Goal: Information Seeking & Learning: Learn about a topic

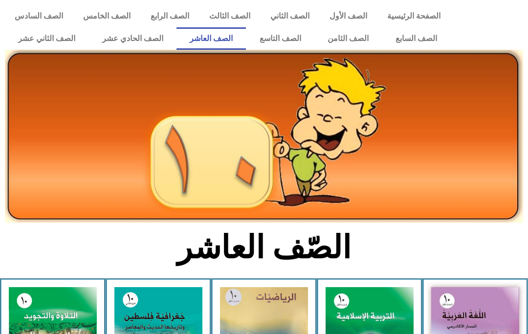
click at [150, 44] on link "الصف الحادي عشر" at bounding box center [132, 38] width 88 height 22
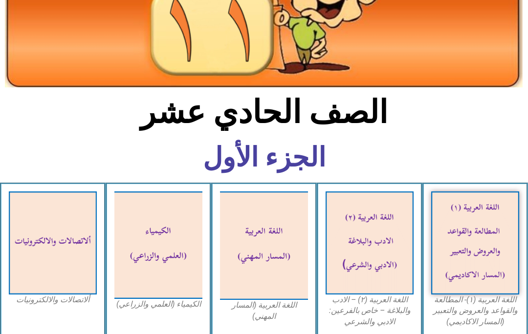
scroll to position [165, 0]
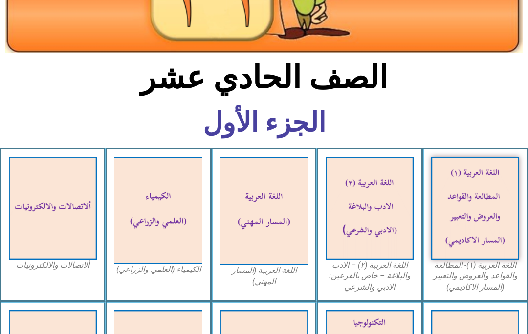
click at [152, 211] on img at bounding box center [158, 211] width 88 height 108
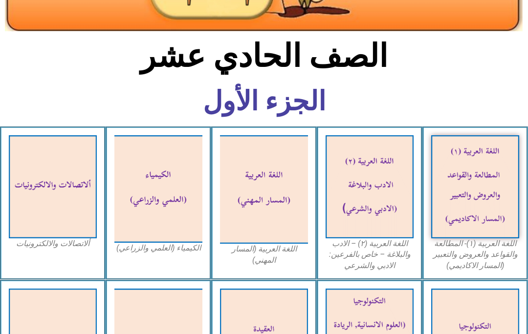
click at [184, 189] on img at bounding box center [158, 189] width 88 height 108
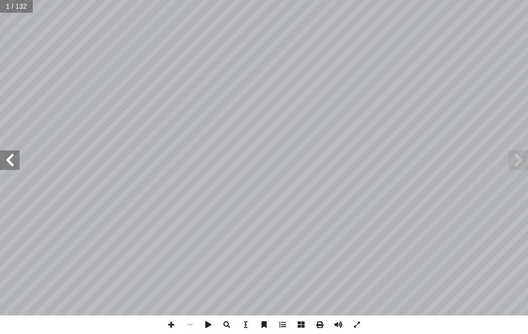
click at [13, 162] on span at bounding box center [10, 161] width 20 height 20
click at [14, 156] on span at bounding box center [10, 161] width 20 height 20
click at [16, 157] on span at bounding box center [10, 161] width 20 height 20
click at [12, 156] on span at bounding box center [10, 161] width 20 height 20
click at [7, 158] on span at bounding box center [10, 161] width 20 height 20
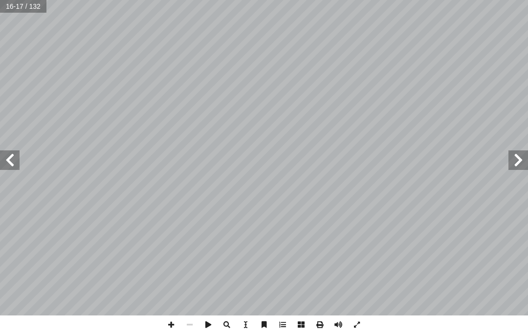
click at [10, 151] on span at bounding box center [10, 161] width 20 height 20
click at [9, 152] on span at bounding box center [10, 161] width 20 height 20
click at [6, 154] on span at bounding box center [10, 161] width 20 height 20
click at [10, 156] on span at bounding box center [10, 161] width 20 height 20
click at [14, 155] on span at bounding box center [10, 161] width 20 height 20
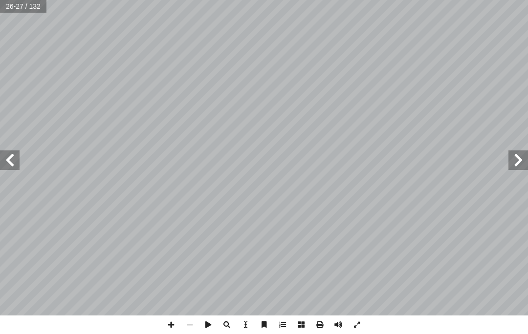
click at [12, 155] on span at bounding box center [10, 161] width 20 height 20
click at [7, 155] on span at bounding box center [10, 161] width 20 height 20
click at [4, 155] on span at bounding box center [10, 161] width 20 height 20
click at [7, 156] on span at bounding box center [10, 161] width 20 height 20
click at [13, 156] on span at bounding box center [10, 161] width 20 height 20
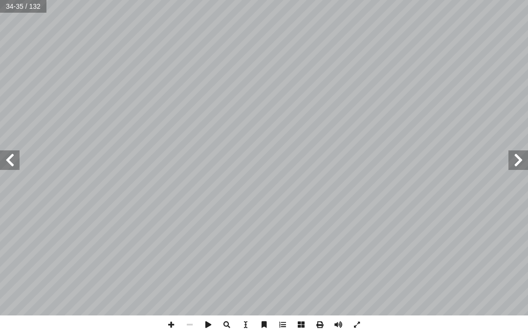
click at [12, 156] on span at bounding box center [10, 161] width 20 height 20
click at [8, 156] on span at bounding box center [10, 161] width 20 height 20
click at [5, 155] on span at bounding box center [10, 161] width 20 height 20
click at [14, 155] on span at bounding box center [10, 161] width 20 height 20
click at [517, 164] on span at bounding box center [518, 161] width 20 height 20
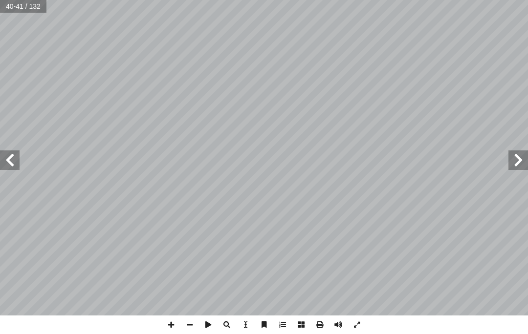
click at [1, 170] on span at bounding box center [10, 161] width 20 height 20
click at [525, 166] on span at bounding box center [518, 161] width 20 height 20
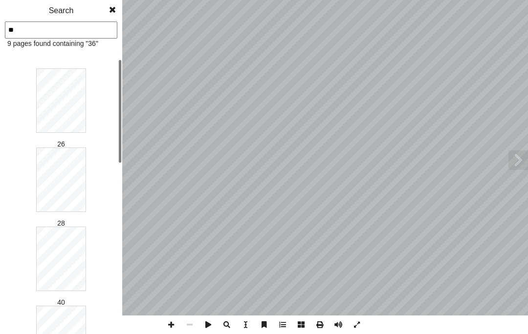
type input "*"
type input "**"
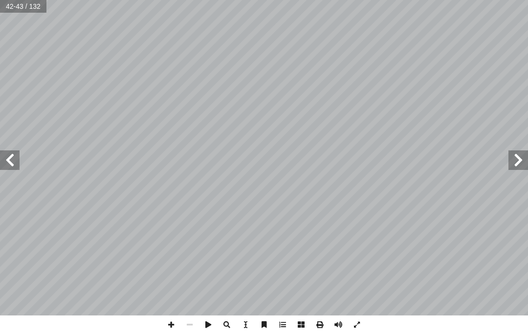
click at [513, 164] on span at bounding box center [518, 161] width 20 height 20
click at [14, 168] on span at bounding box center [10, 161] width 20 height 20
click at [526, 167] on span at bounding box center [518, 161] width 20 height 20
click at [17, 165] on span at bounding box center [10, 161] width 20 height 20
click at [8, 158] on span at bounding box center [10, 161] width 20 height 20
